Goal: Task Accomplishment & Management: Use online tool/utility

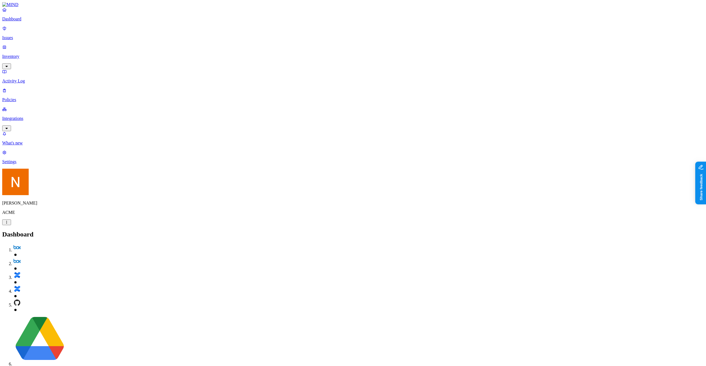
click at [26, 116] on p "Integrations" at bounding box center [353, 118] width 702 height 5
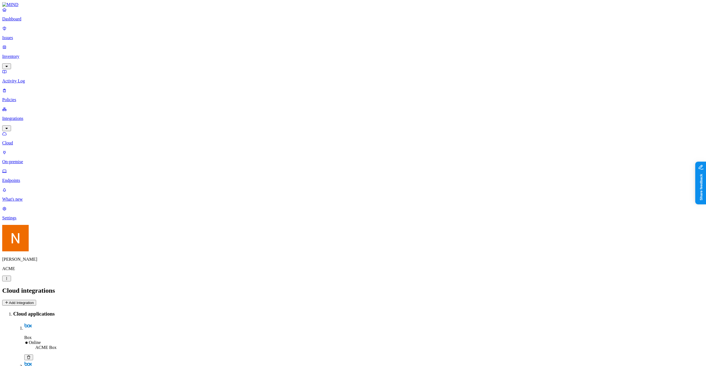
click at [31, 178] on p "Endpoints" at bounding box center [353, 180] width 702 height 5
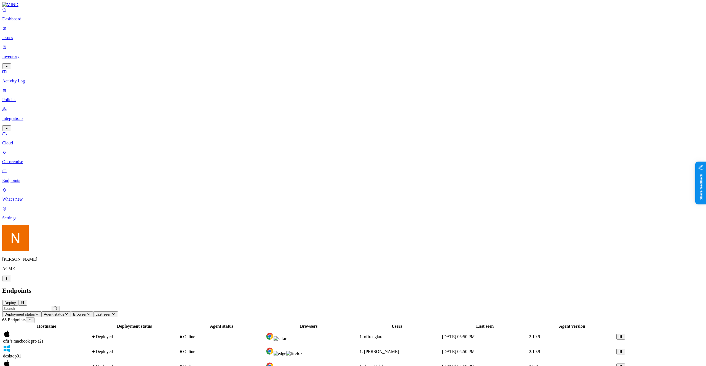
click at [18, 300] on button "Deploy" at bounding box center [10, 303] width 16 height 6
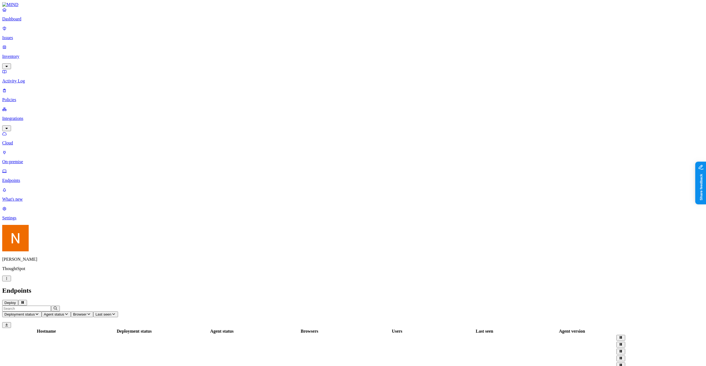
click at [18, 300] on button "Deploy" at bounding box center [10, 303] width 16 height 6
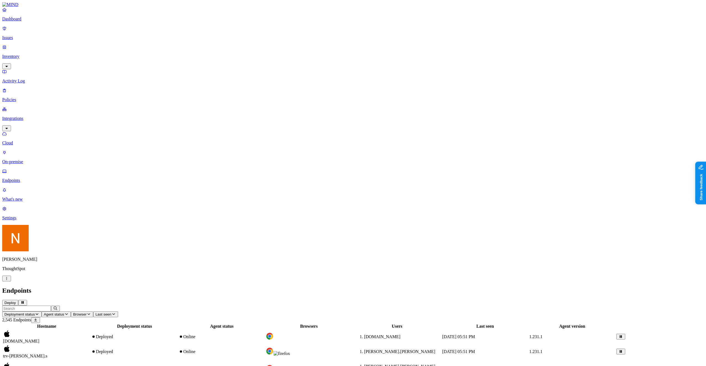
click at [18, 300] on button "Deploy" at bounding box center [10, 303] width 16 height 6
